Goal: Information Seeking & Learning: Learn about a topic

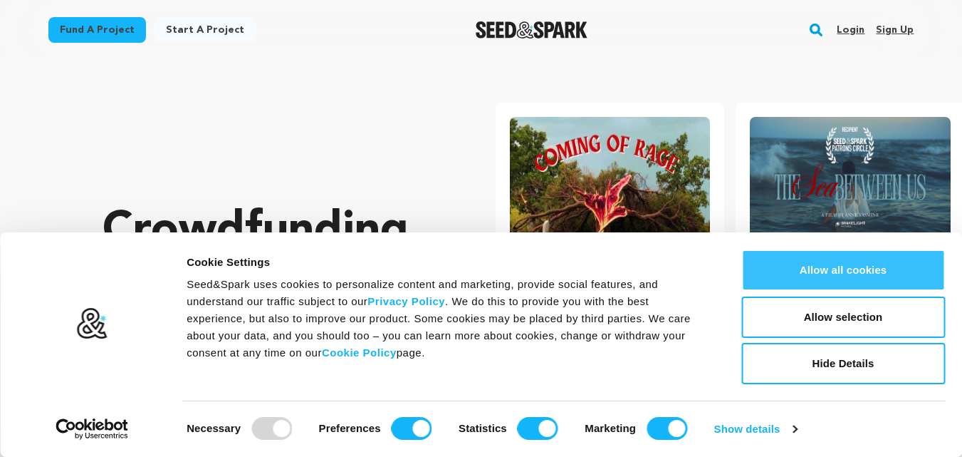
click at [773, 279] on button "Allow all cookies" at bounding box center [843, 269] width 204 height 41
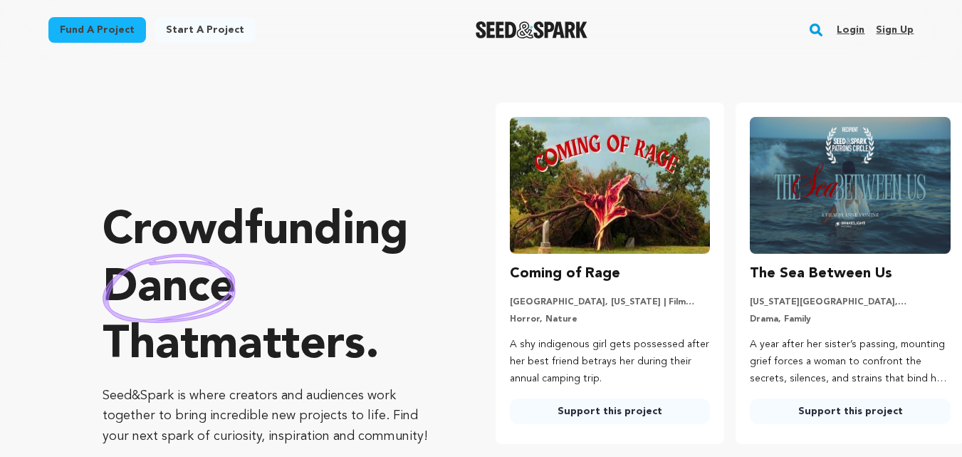
scroll to position [0, 252]
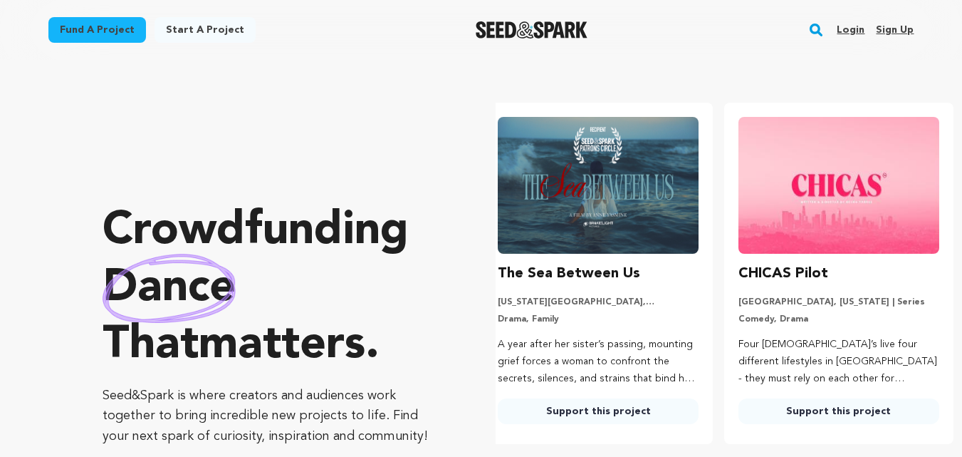
click at [897, 29] on link "Sign up" at bounding box center [895, 30] width 38 height 23
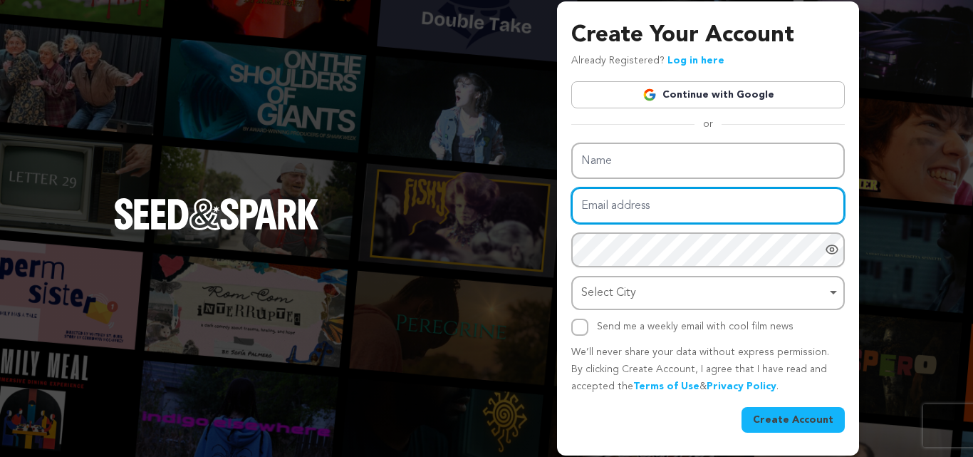
type input "slapicecreame@gmail.com"
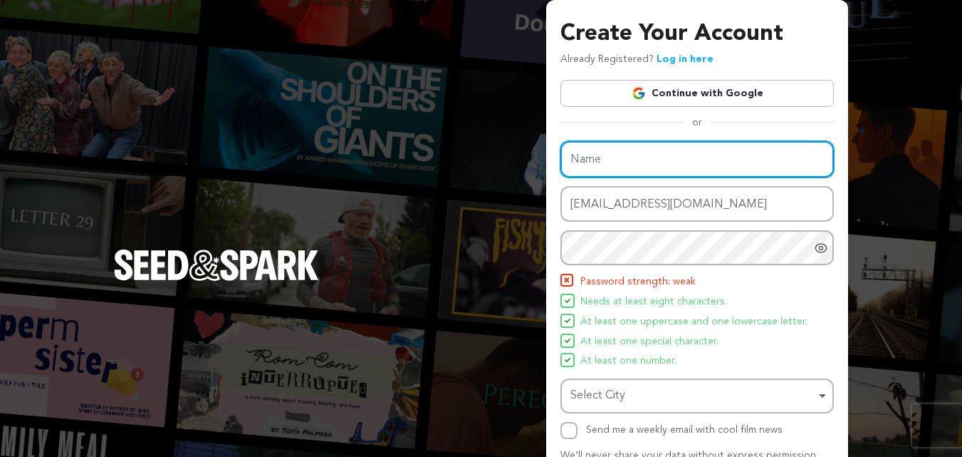
click at [648, 168] on input "Name" at bounding box center [696, 159] width 273 height 36
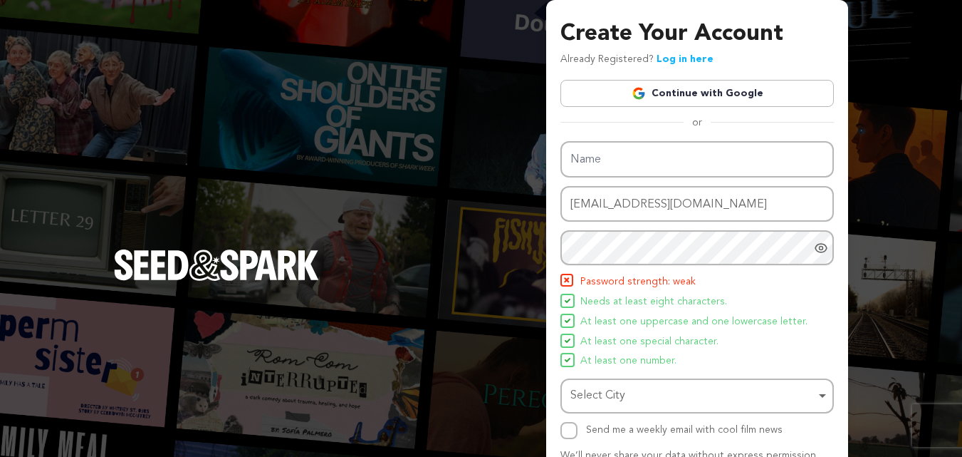
click at [697, 59] on link "Log in here" at bounding box center [685, 59] width 57 height 10
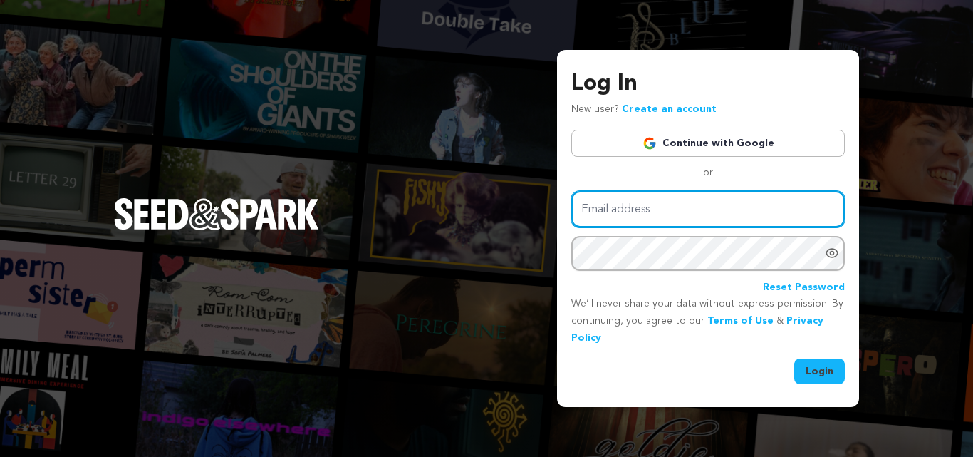
type input "slapicecreame@gmail.com"
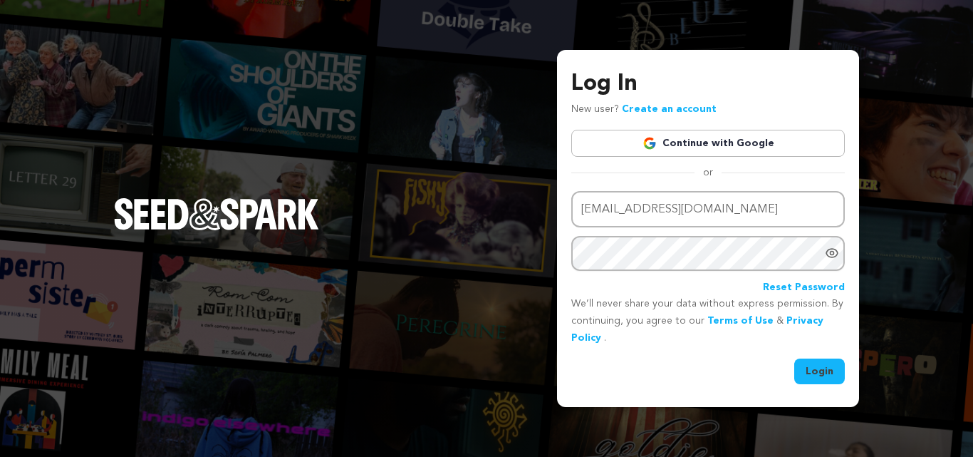
click at [814, 364] on button "Login" at bounding box center [819, 371] width 51 height 26
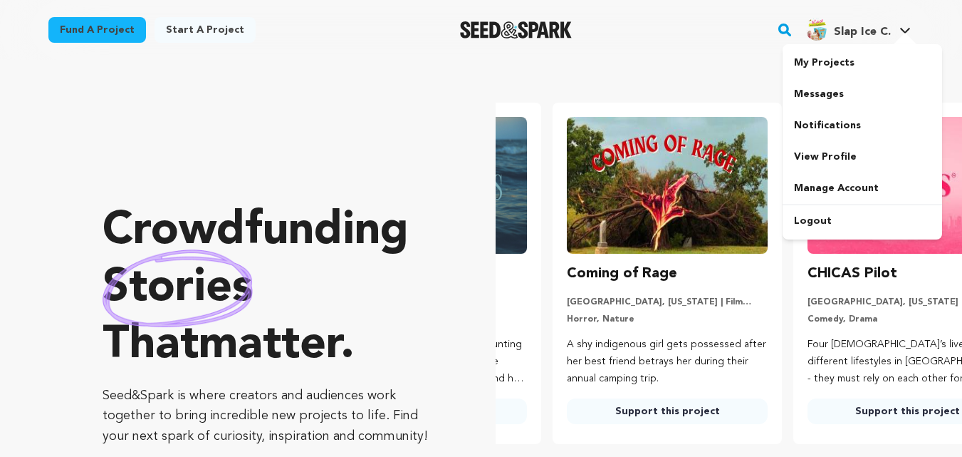
click at [904, 29] on icon at bounding box center [904, 30] width 11 height 7
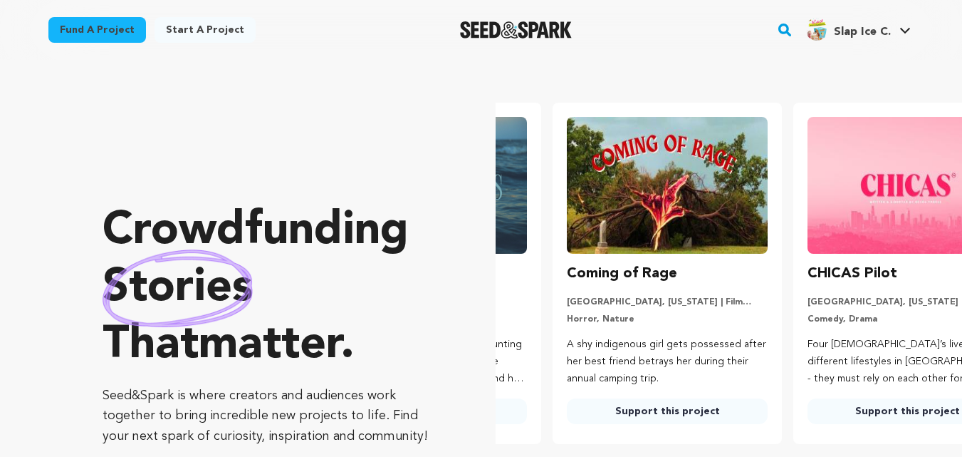
scroll to position [0, 252]
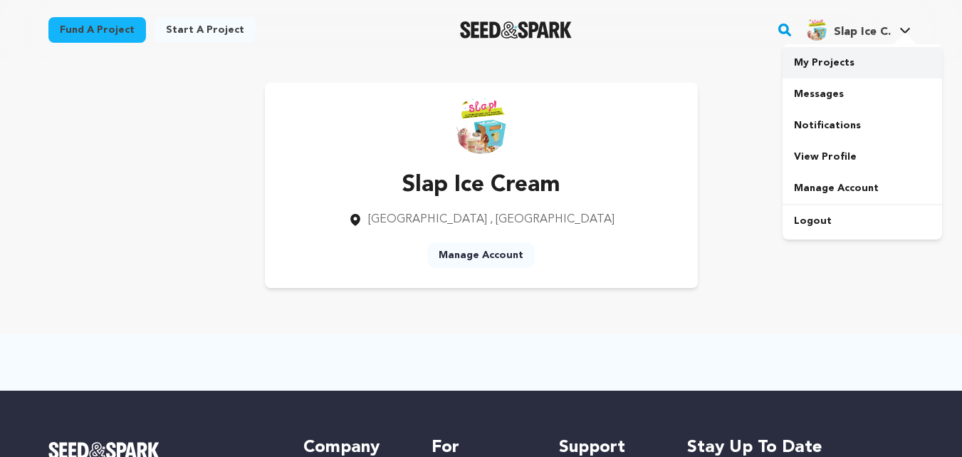
click at [850, 60] on link "My Projects" at bounding box center [863, 62] width 160 height 31
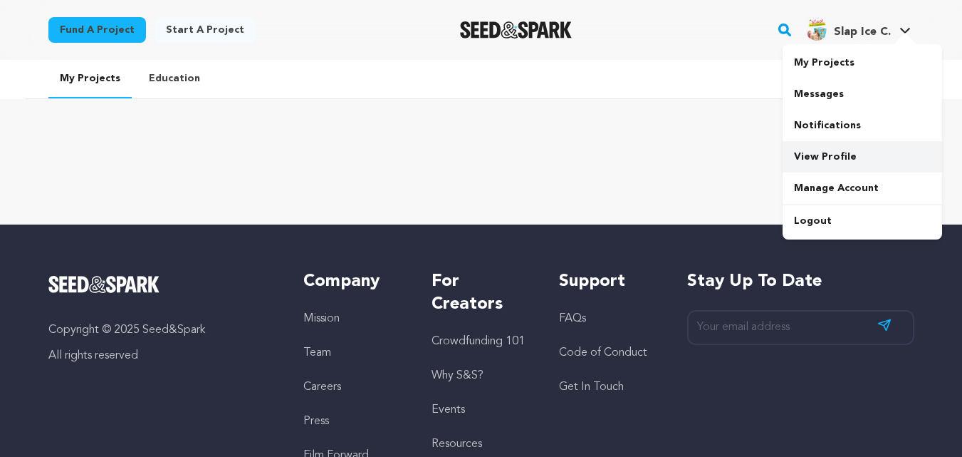
click at [849, 148] on link "View Profile" at bounding box center [863, 156] width 160 height 31
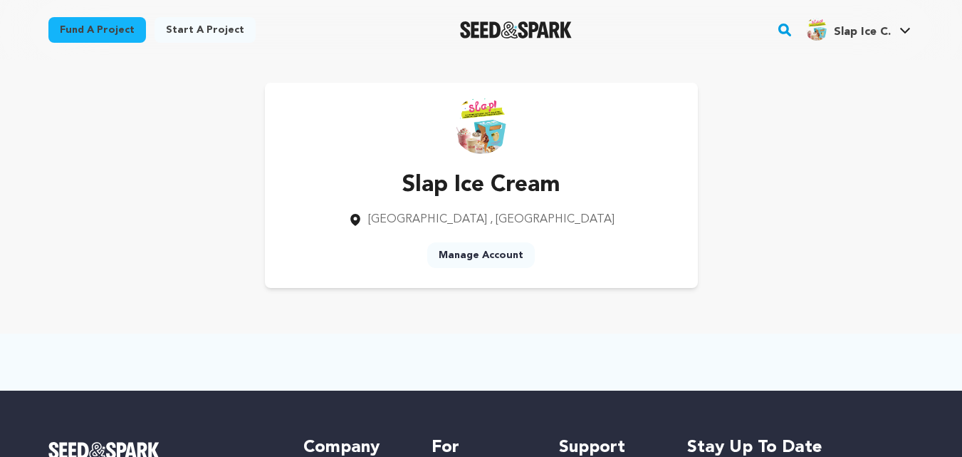
click at [499, 191] on p "Slap Ice Cream" at bounding box center [481, 185] width 266 height 34
click at [843, 178] on link "Manage Account" at bounding box center [863, 187] width 160 height 31
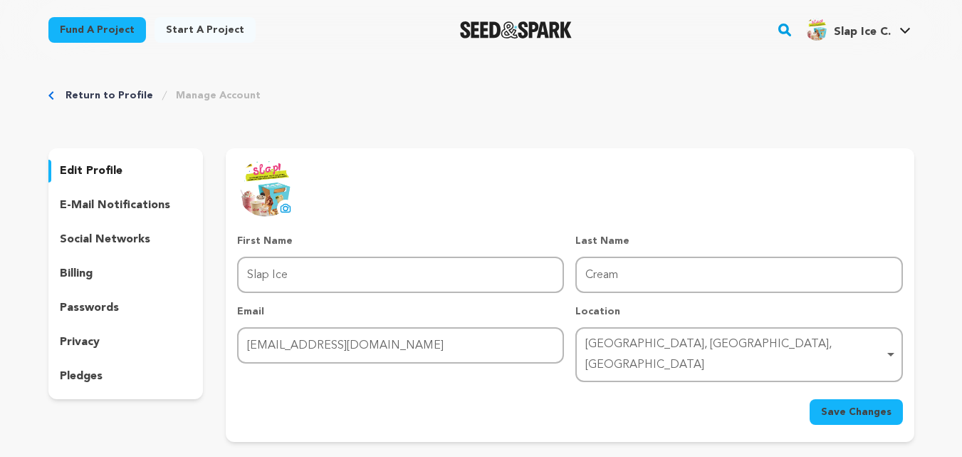
click at [130, 227] on div "edit profile e-mail notifications social networks billing passwords privacy ple…" at bounding box center [125, 273] width 155 height 251
click at [129, 234] on p "social networks" at bounding box center [105, 239] width 90 height 17
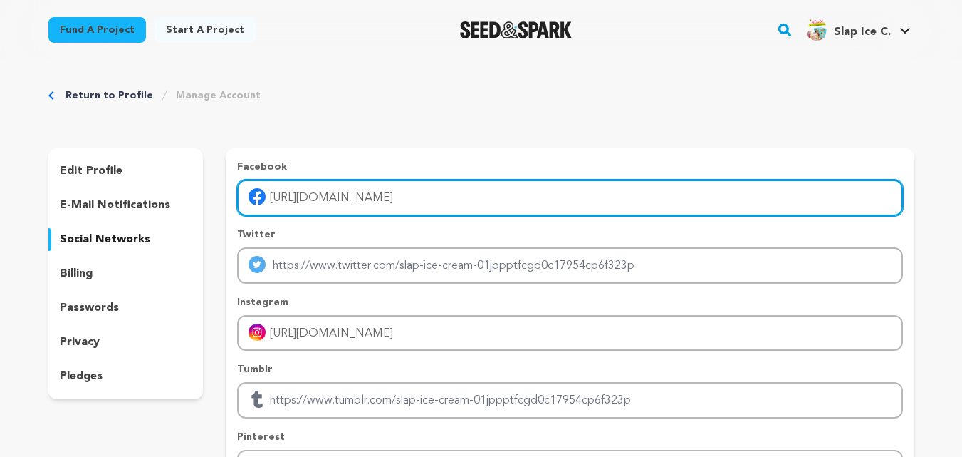
click at [463, 192] on input "https://www.facebook.com/SlapIcecream" at bounding box center [569, 197] width 665 height 36
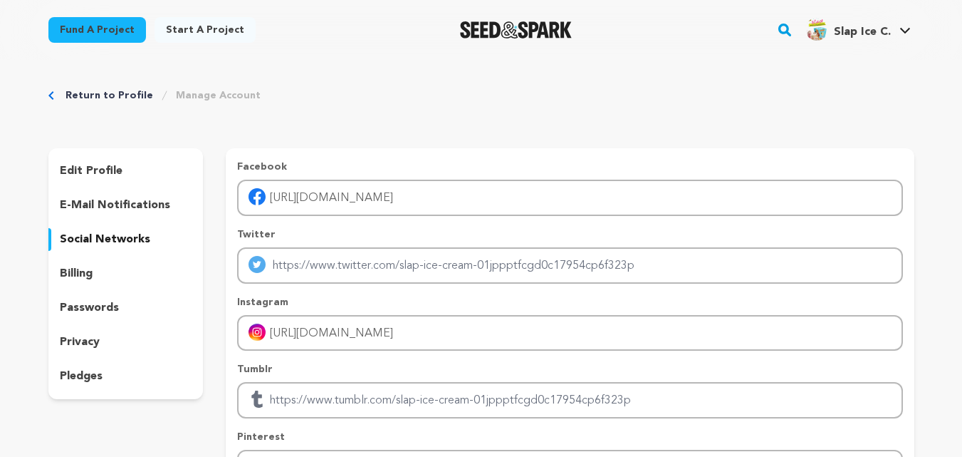
click at [491, 144] on div "Return to Profile Manage Account edit profile e-mail notifications social netwo…" at bounding box center [482, 354] width 912 height 588
click at [92, 172] on p "edit profile" at bounding box center [91, 170] width 63 height 17
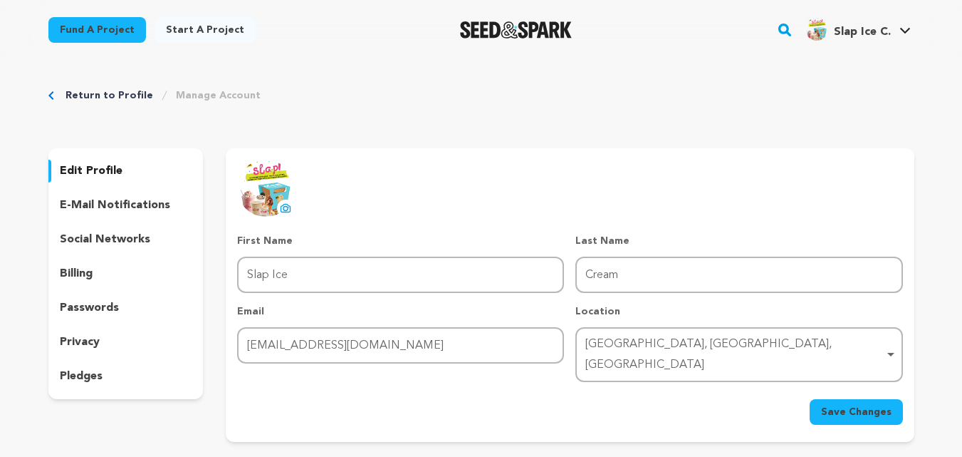
click at [200, 31] on link "Start a project" at bounding box center [205, 30] width 101 height 26
click at [786, 27] on rect "button" at bounding box center [784, 29] width 17 height 17
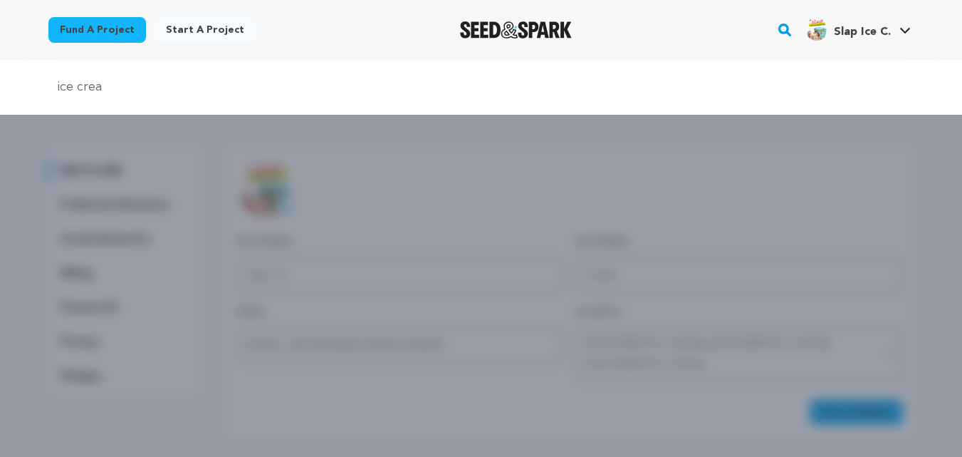
type input "ice crea"
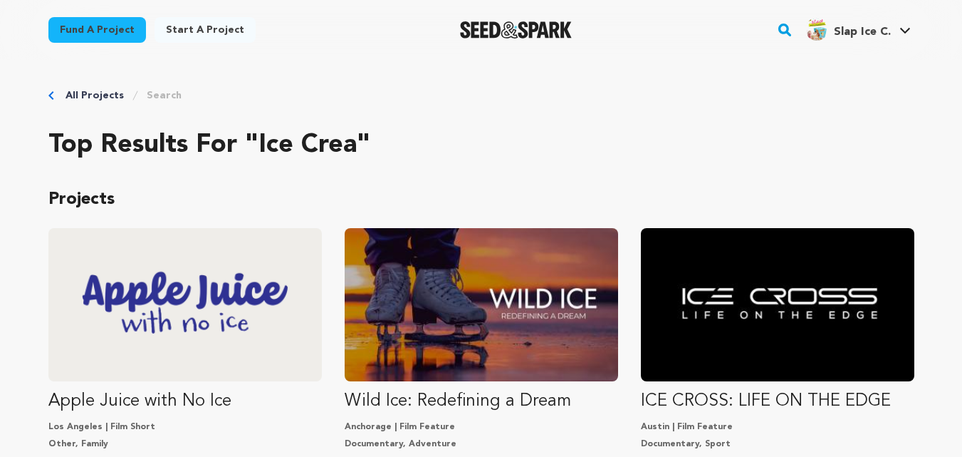
click at [787, 26] on rect "button" at bounding box center [784, 29] width 17 height 17
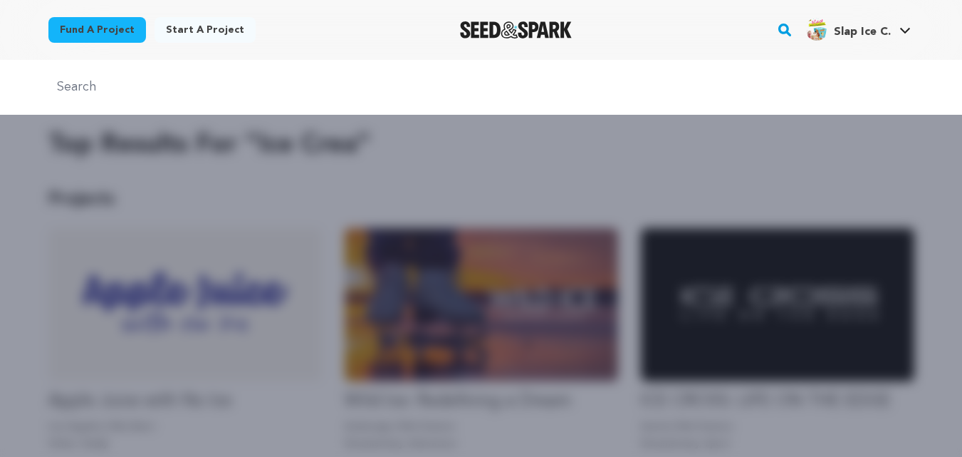
click at [787, 26] on rect "button" at bounding box center [784, 29] width 17 height 17
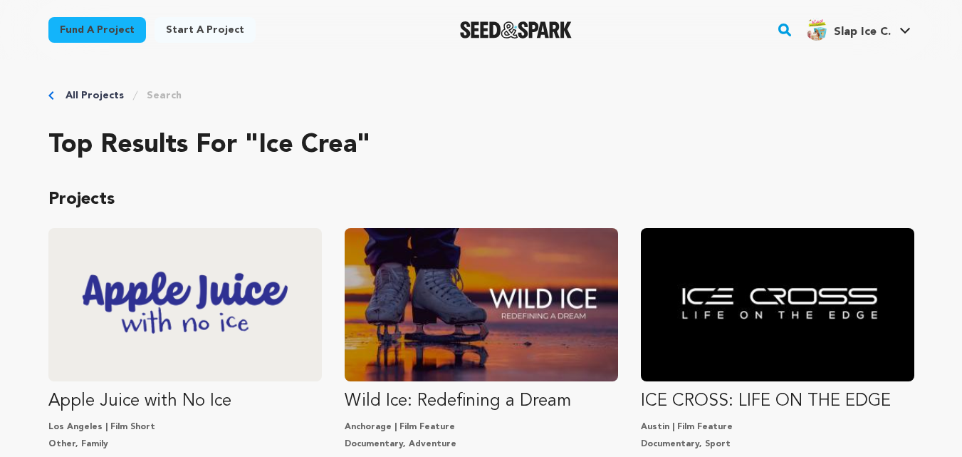
click at [787, 26] on rect "button" at bounding box center [784, 29] width 17 height 17
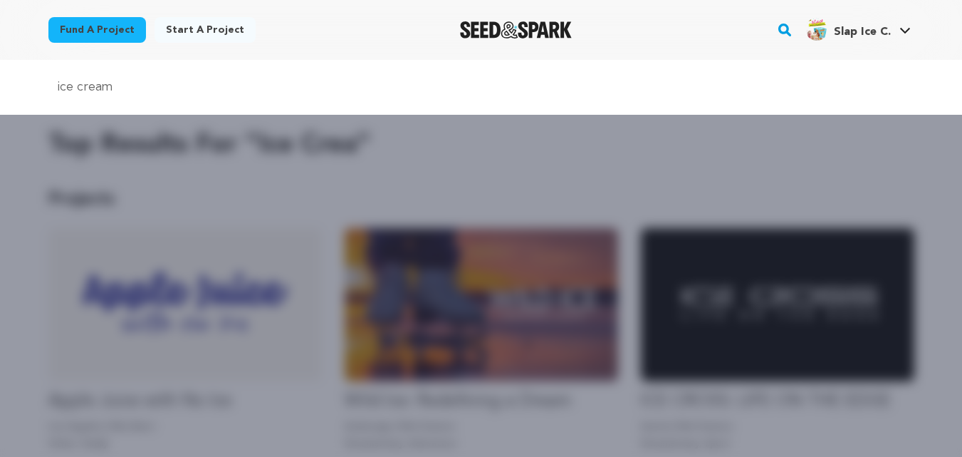
type input "ice cream"
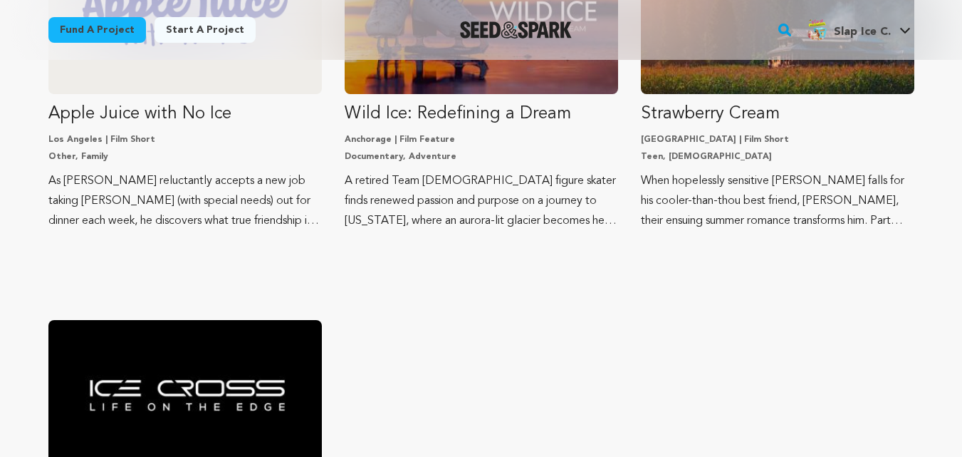
scroll to position [288, 0]
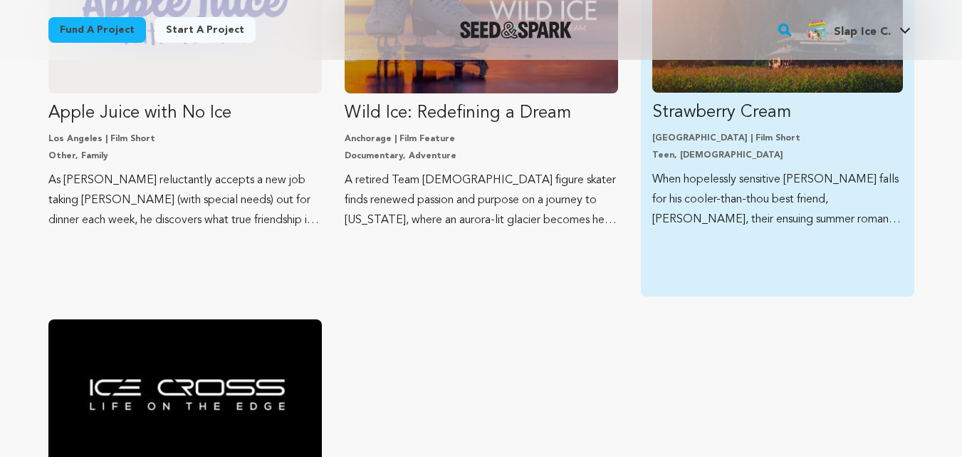
click at [711, 114] on p "Strawberry Cream" at bounding box center [777, 112] width 251 height 23
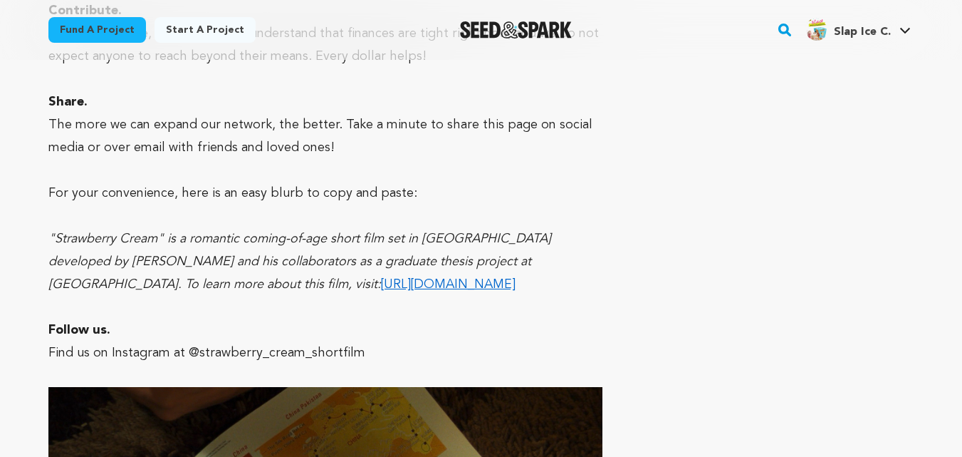
scroll to position [4980, 0]
